Goal: Check status: Check status

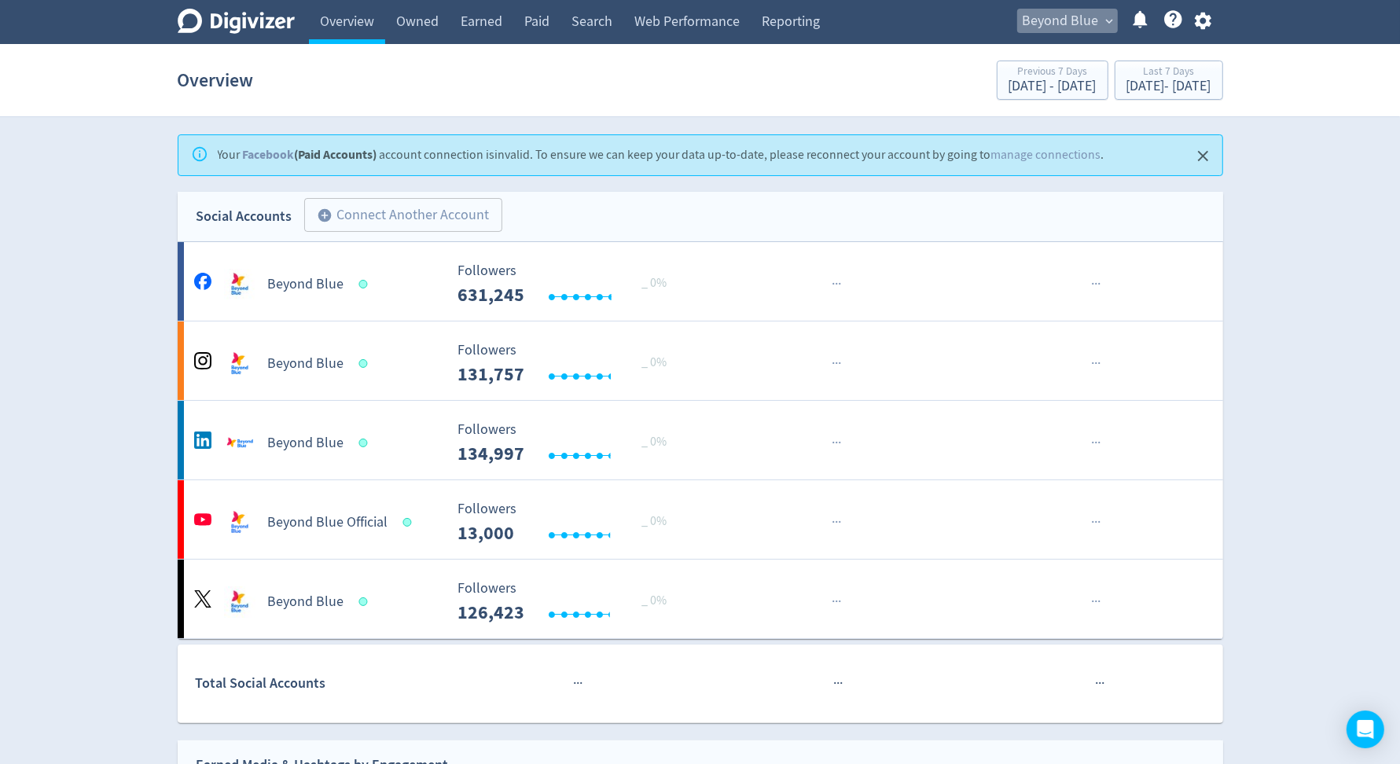
click at [1073, 27] on span "Beyond Blue" at bounding box center [1060, 21] width 76 height 25
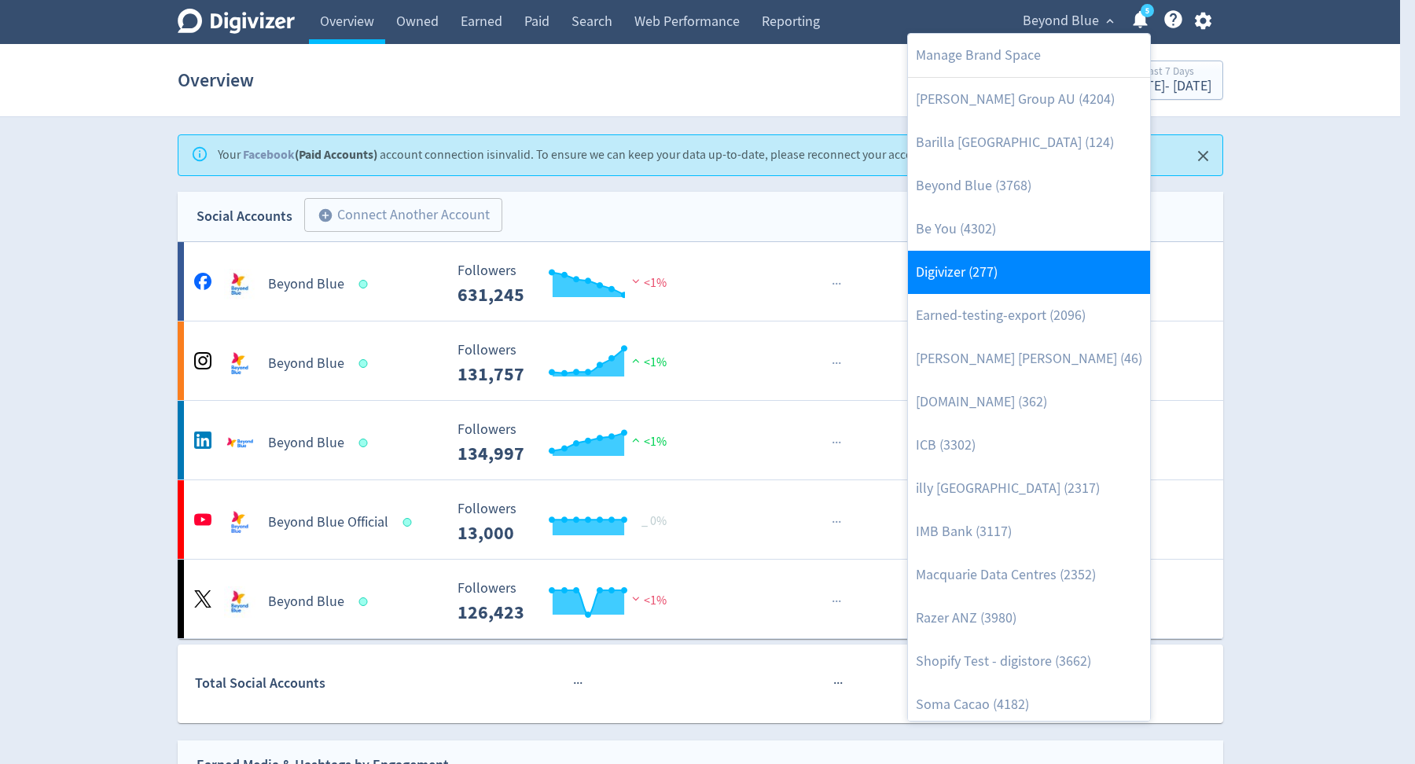
click at [979, 266] on link "Digivizer (277)" at bounding box center [1029, 272] width 242 height 43
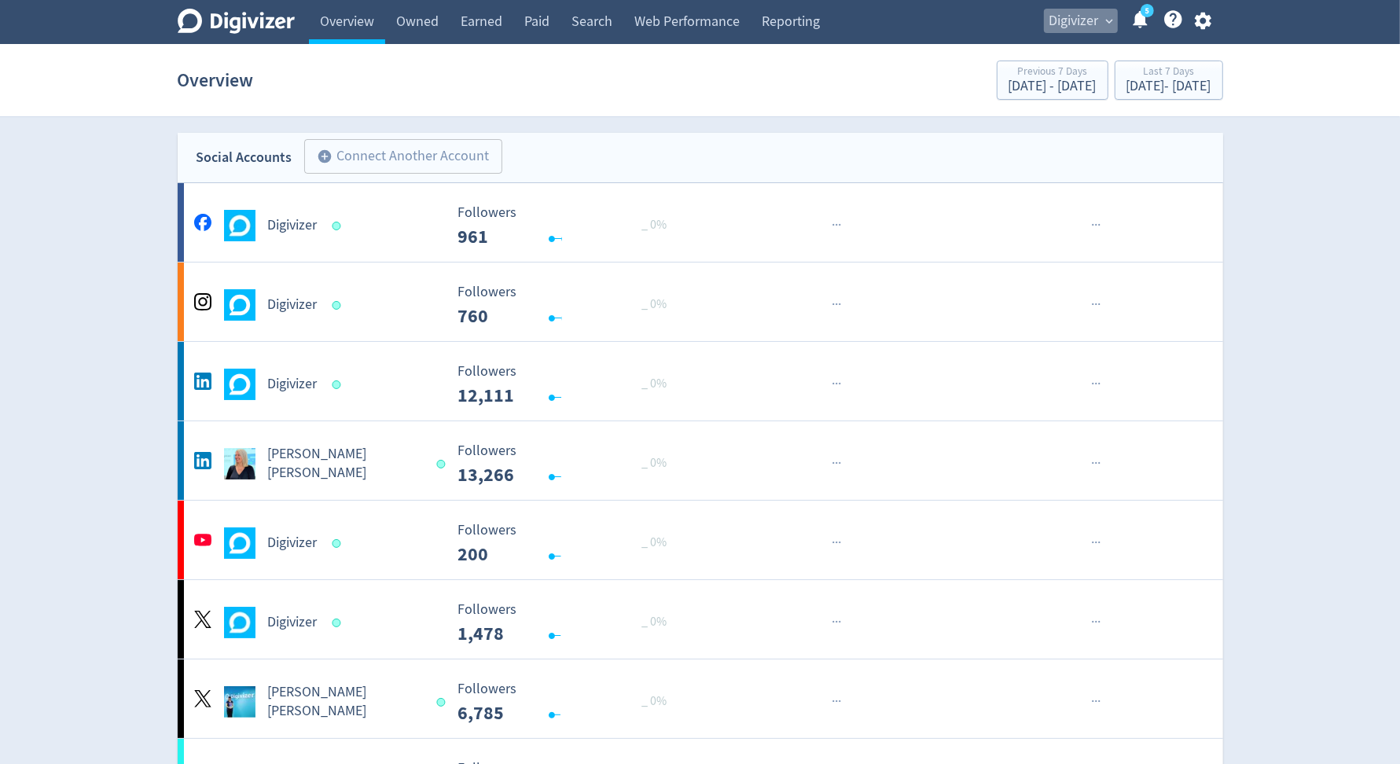
click at [1081, 24] on span "Digivizer" at bounding box center [1074, 21] width 50 height 25
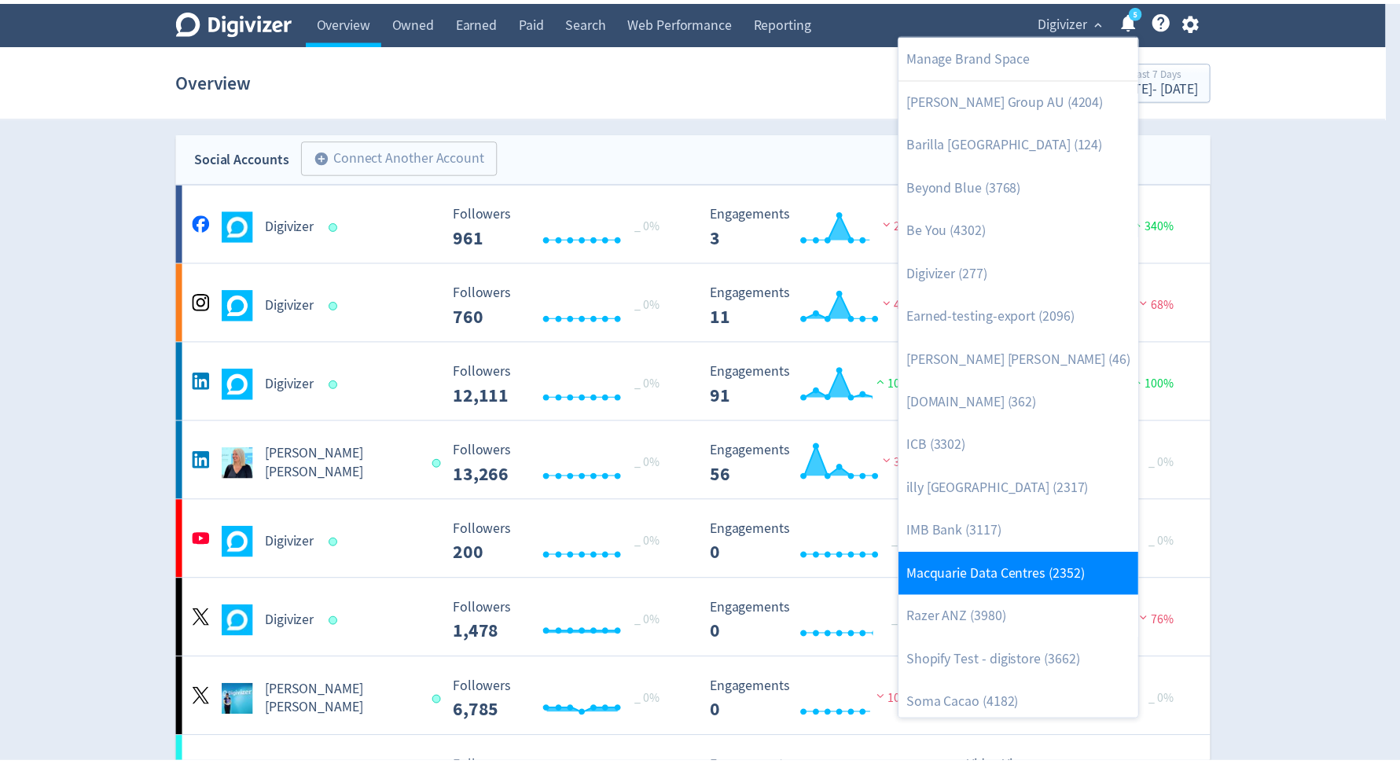
scroll to position [4, 0]
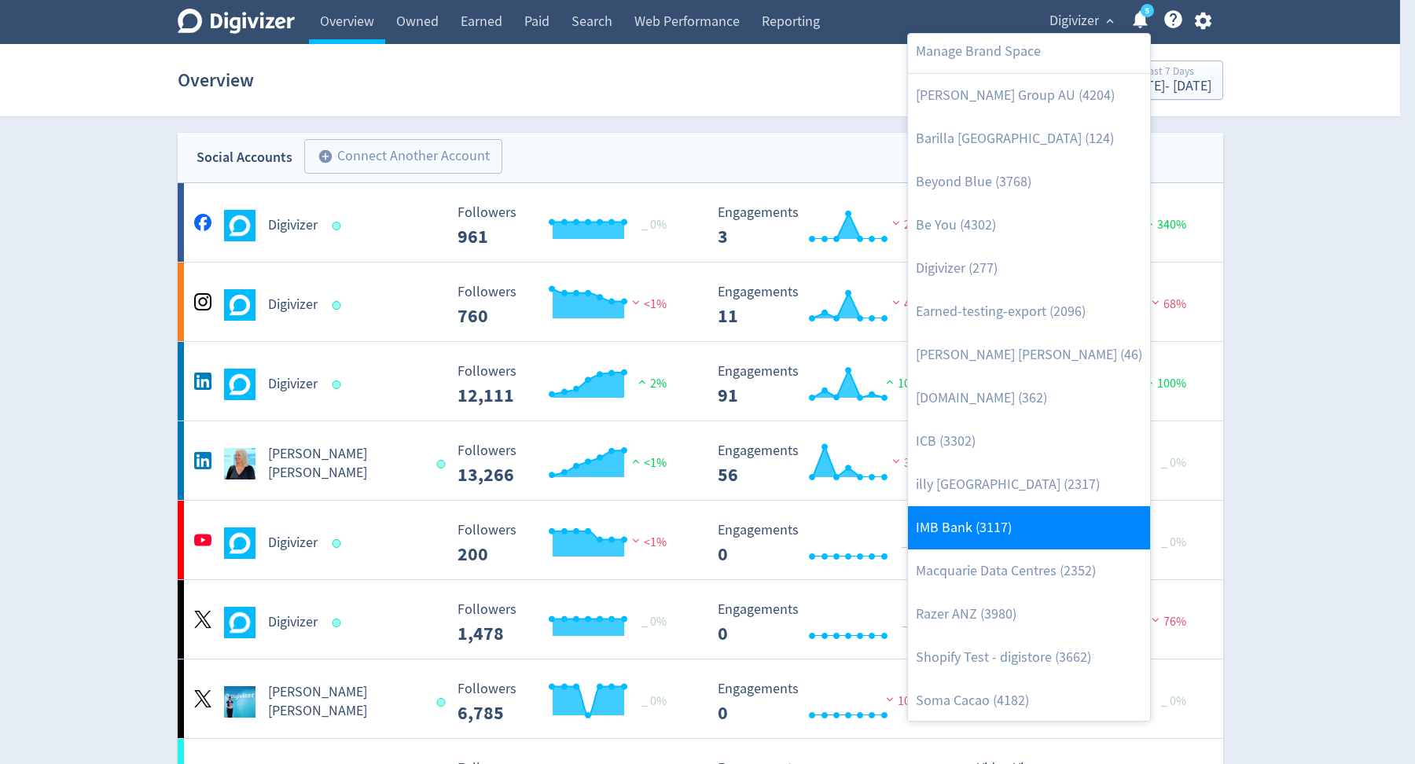
click at [1022, 528] on link "IMB Bank (3117)" at bounding box center [1029, 527] width 242 height 43
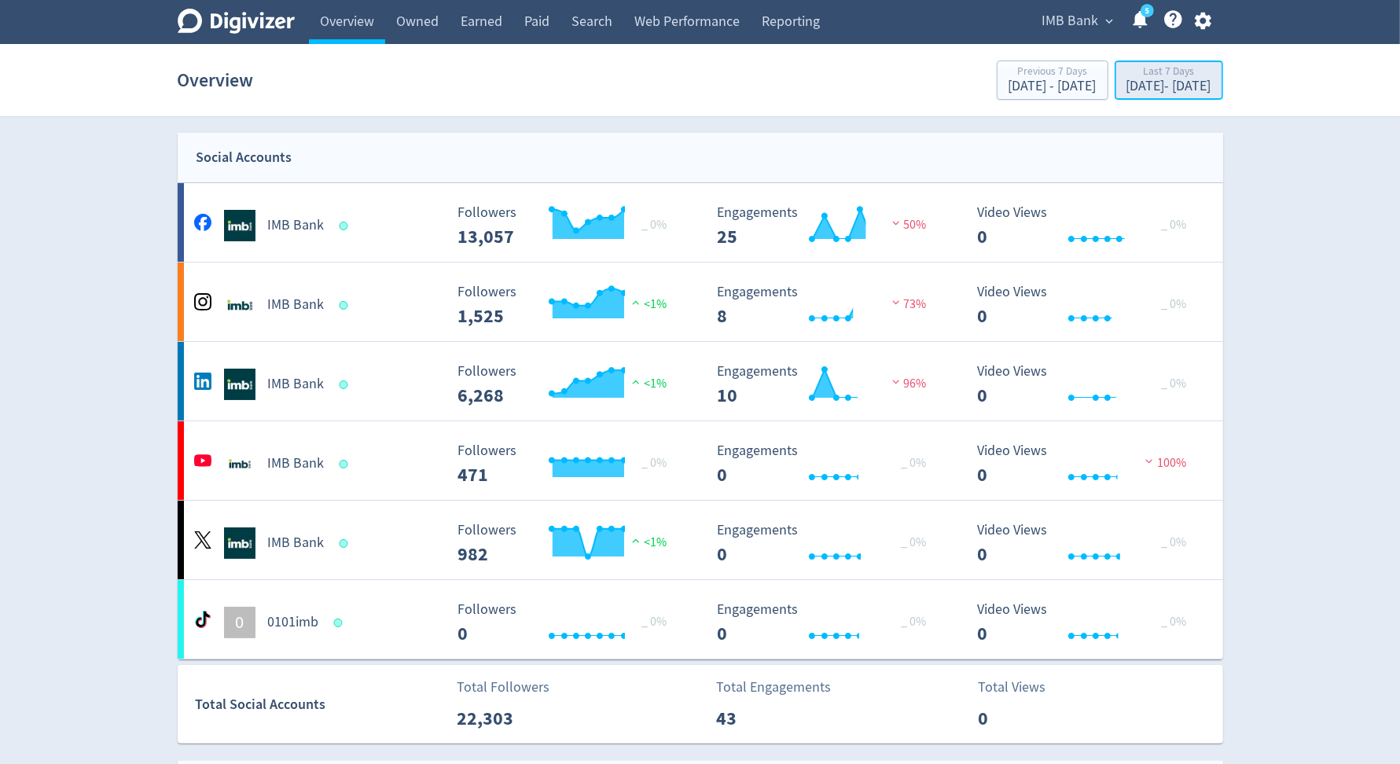
click at [1126, 66] on div "Last 7 Days" at bounding box center [1168, 72] width 85 height 13
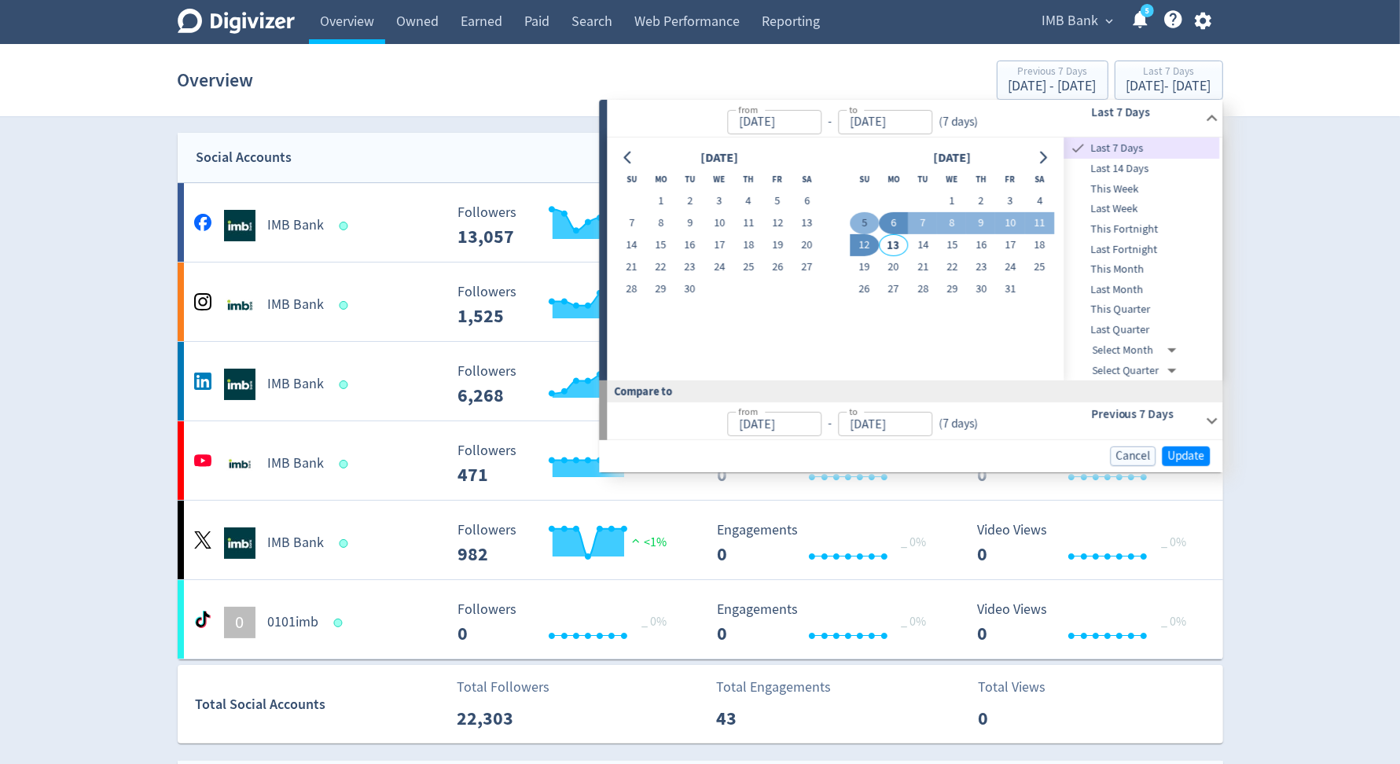
click at [870, 221] on button "5" at bounding box center [864, 223] width 29 height 22
type input "[DATE]"
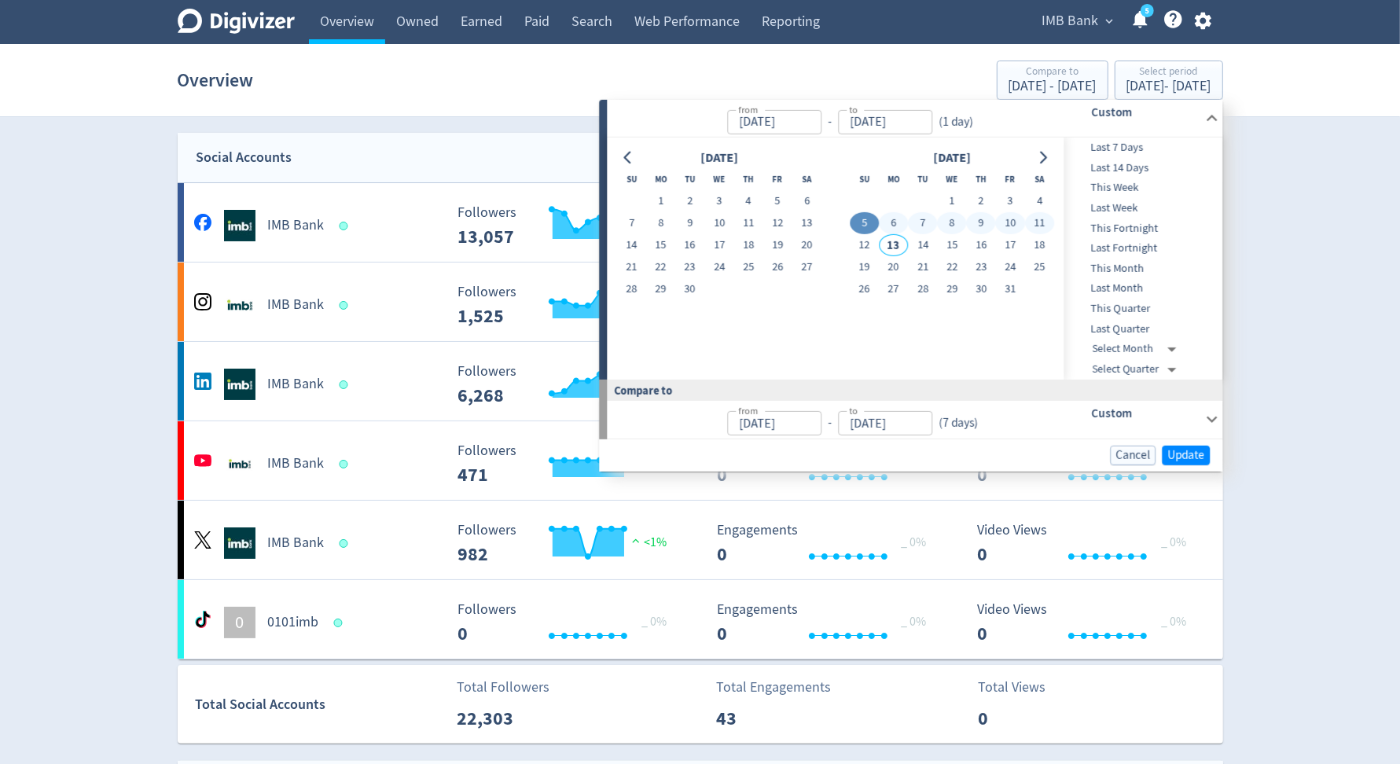
click at [1032, 222] on button "11" at bounding box center [1039, 223] width 29 height 22
type input "[DATE]"
click at [1177, 452] on span "Update" at bounding box center [1185, 455] width 37 height 12
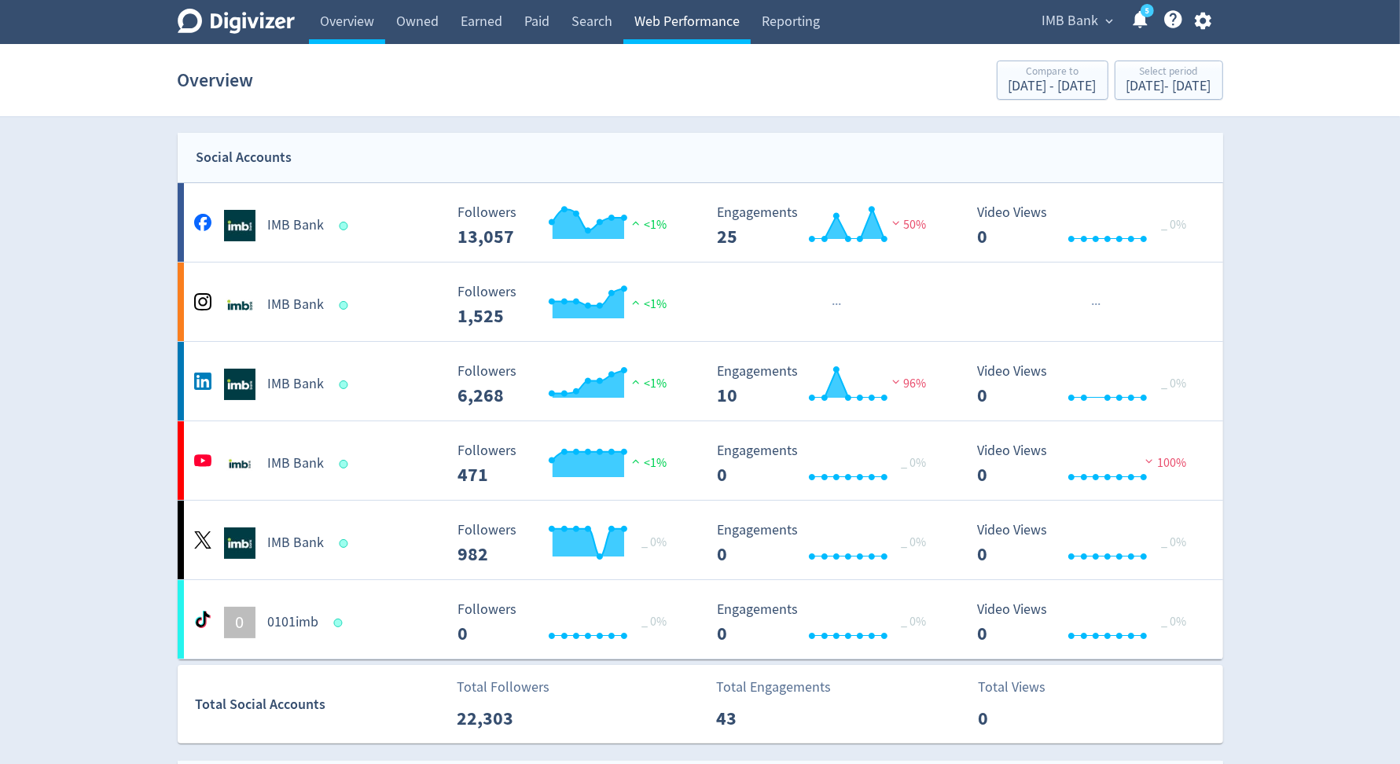
click at [665, 24] on link "Web Performance" at bounding box center [686, 22] width 127 height 44
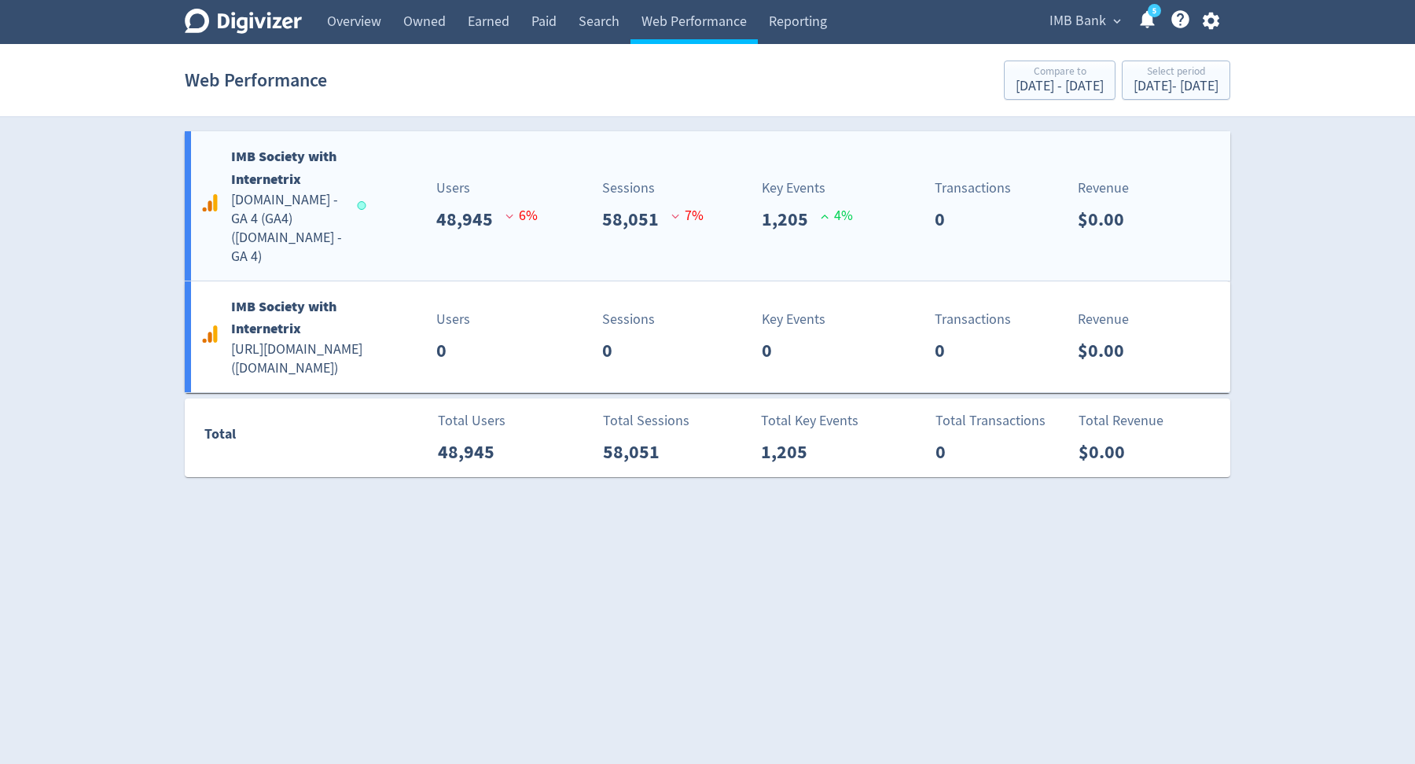
click at [759, 178] on div "Key Events 1,205 4 %" at bounding box center [818, 206] width 130 height 56
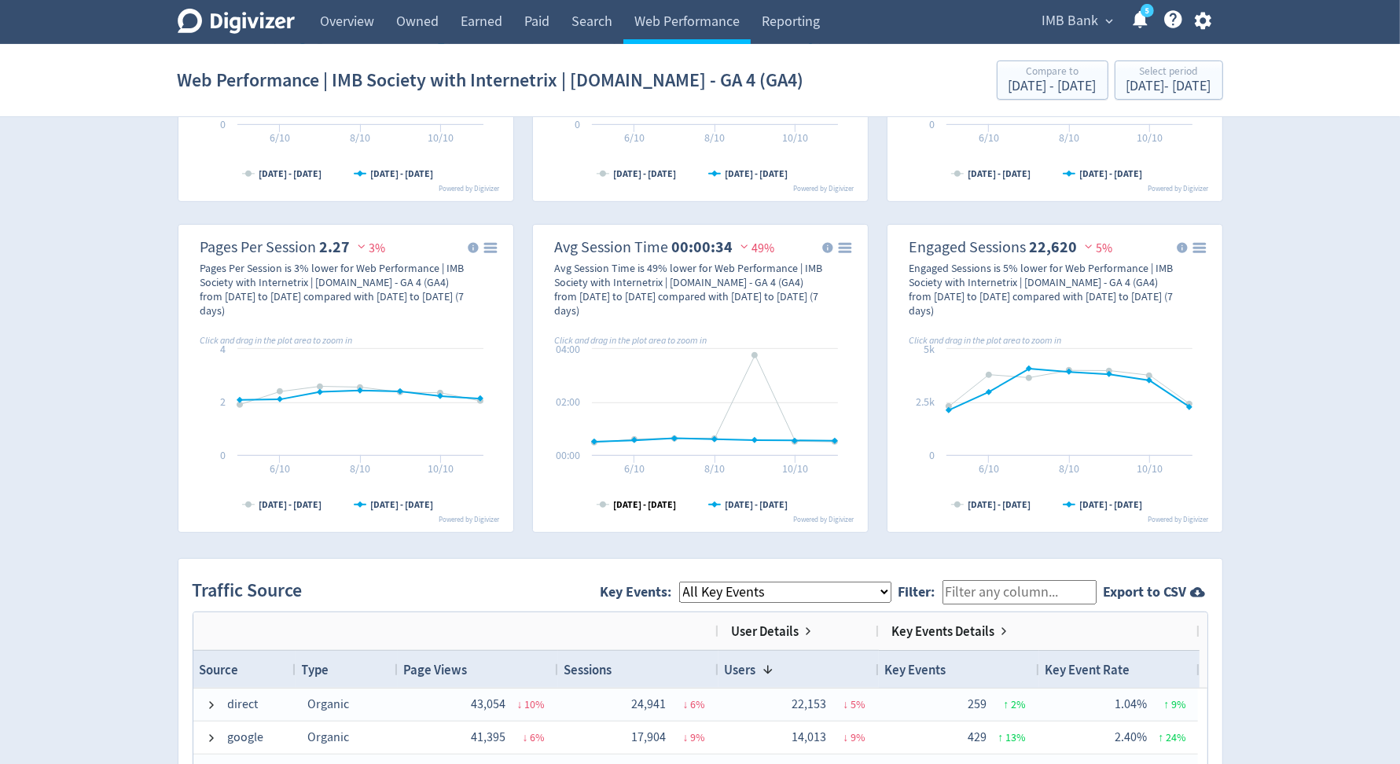
scroll to position [996, 0]
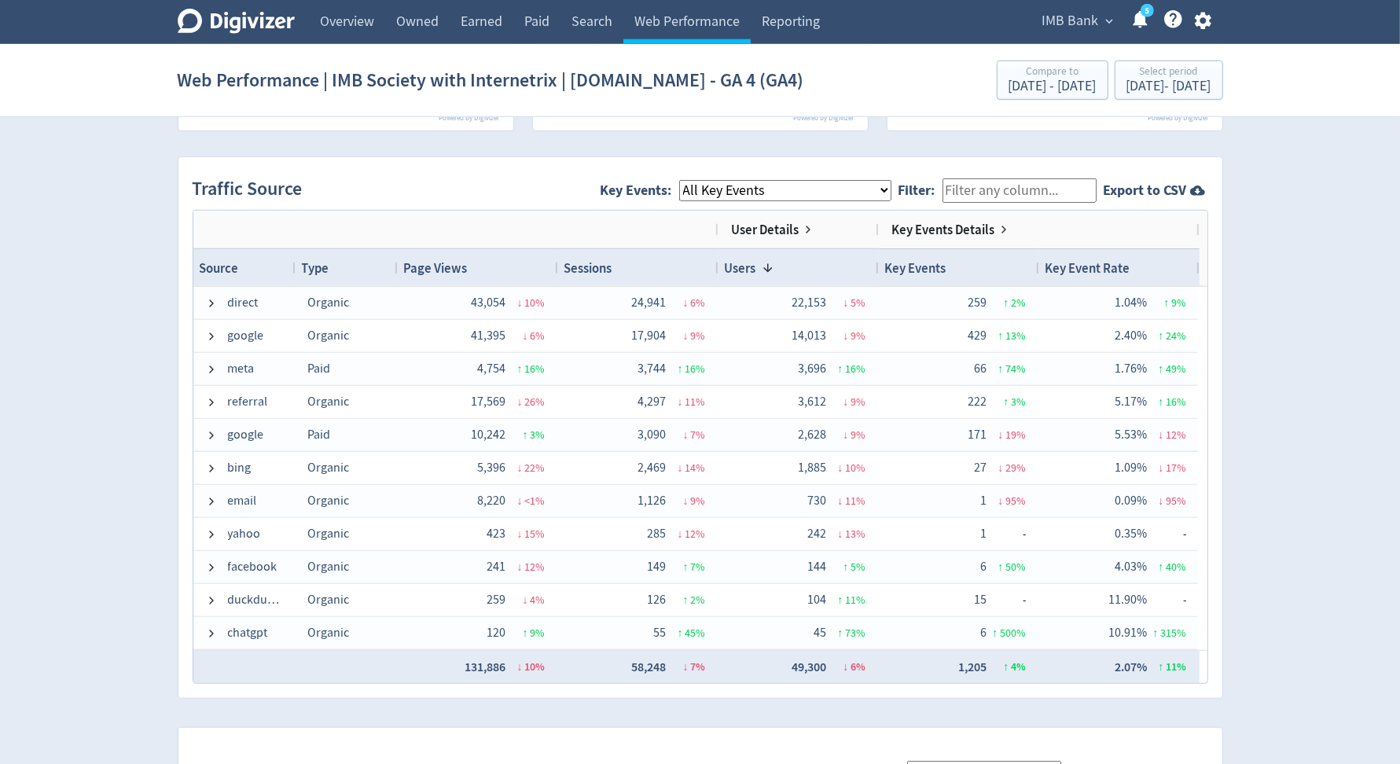
click at [852, 183] on select "All Key Events eCommerce landlord_insurance_cta digital_mortgage_submitted pl_a…" at bounding box center [785, 190] width 212 height 21
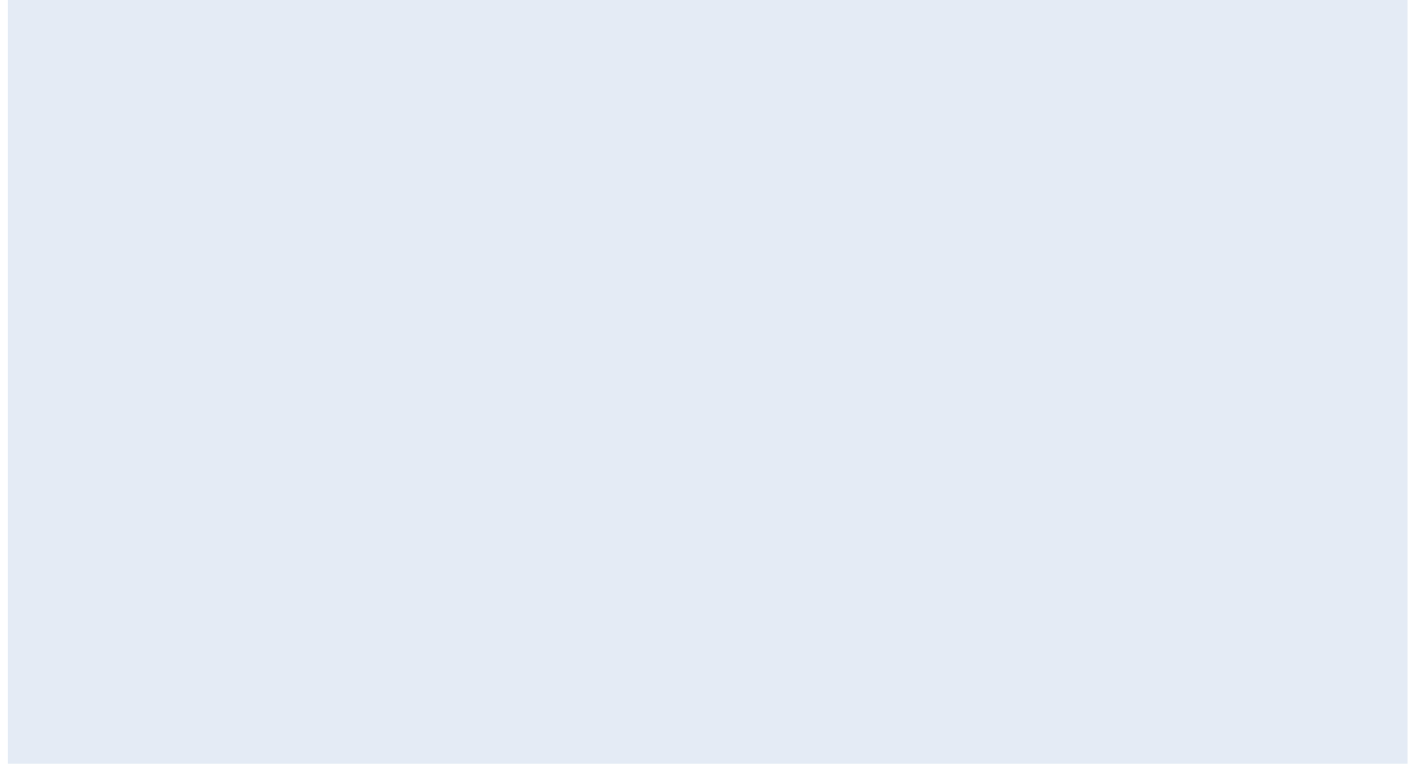
scroll to position [0, 0]
